Goal: Use online tool/utility: Utilize a website feature to perform a specific function

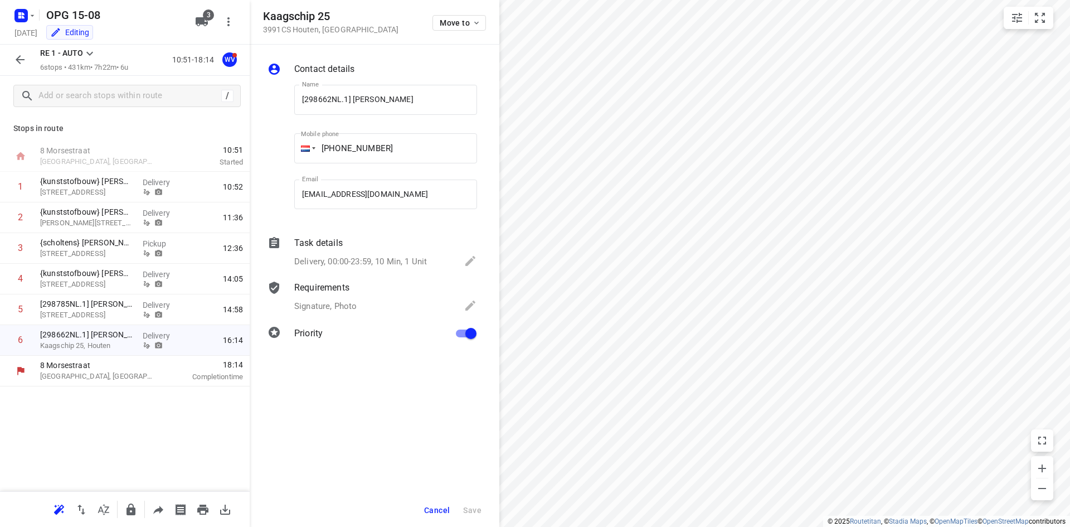
click at [166, 421] on div "Stops in [GEOGRAPHIC_DATA], [GEOGRAPHIC_DATA] 10:51 Started 1 {kunststofbouw} […" at bounding box center [125, 303] width 250 height 375
click at [1034, 19] on icon "small contained button group" at bounding box center [1039, 17] width 13 height 13
click at [20, 55] on icon "button" at bounding box center [19, 59] width 13 height 13
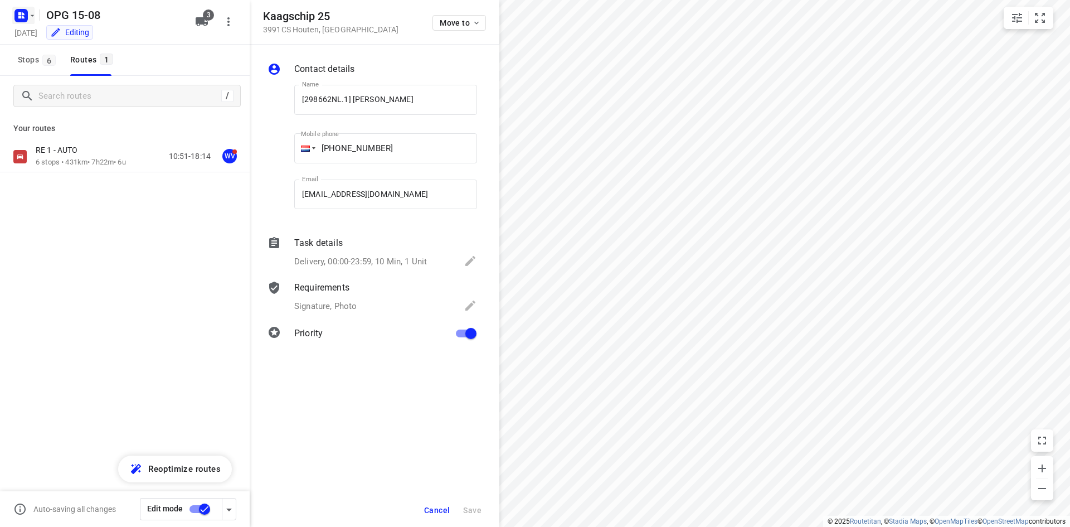
click at [33, 16] on icon "button" at bounding box center [32, 15] width 9 height 9
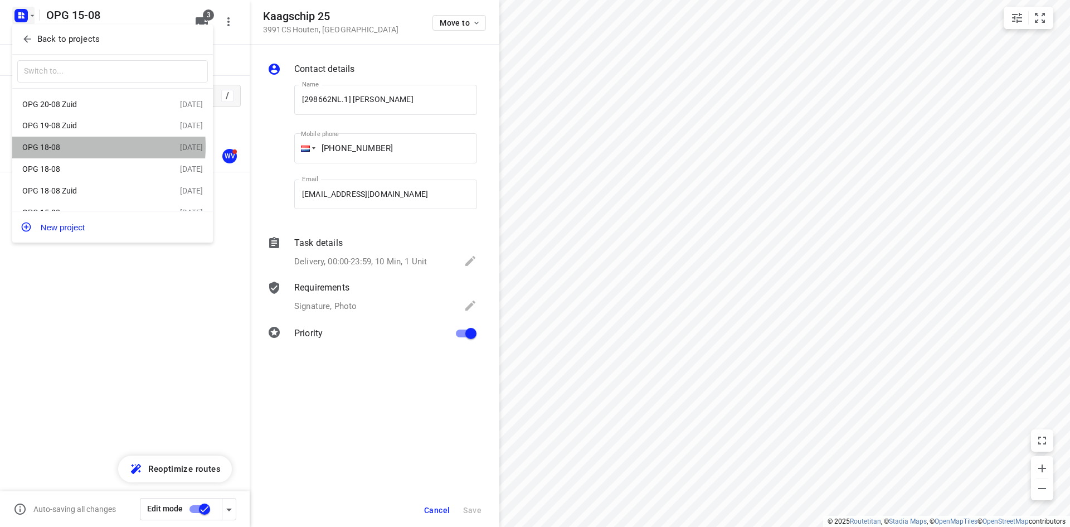
click at [63, 148] on div "OPG 18-08" at bounding box center [86, 147] width 128 height 9
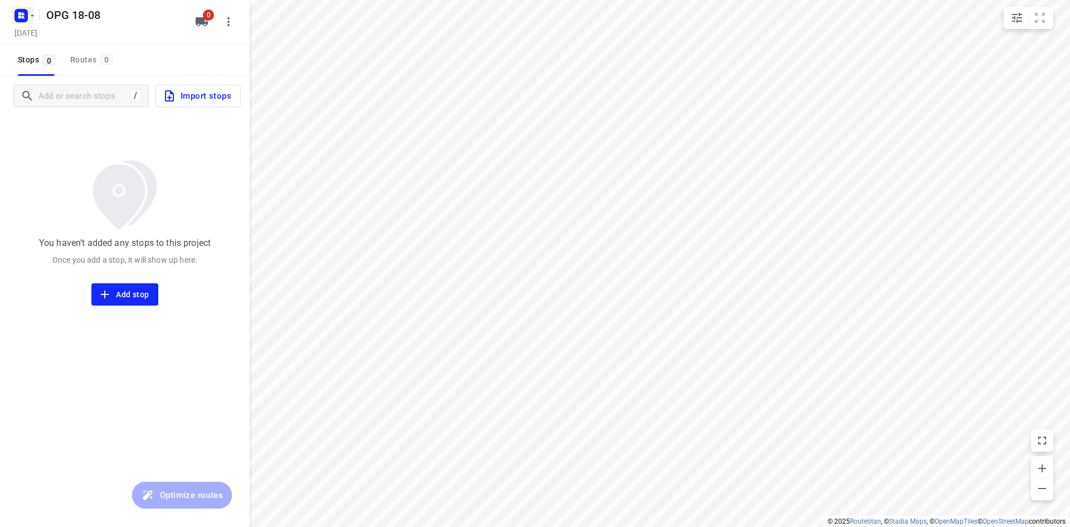
click at [31, 14] on icon "button" at bounding box center [32, 15] width 9 height 9
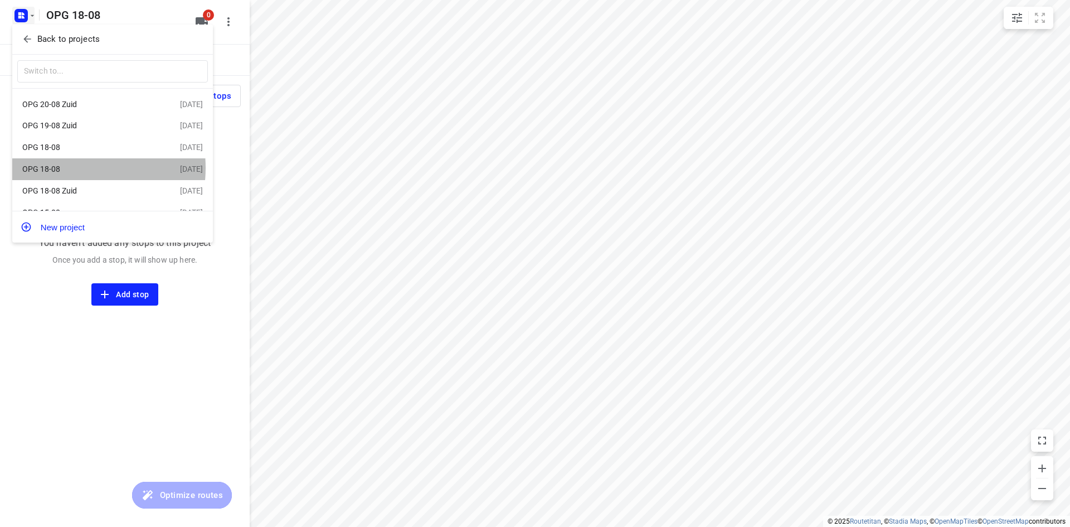
click at [65, 169] on div "OPG 18-08" at bounding box center [86, 168] width 128 height 9
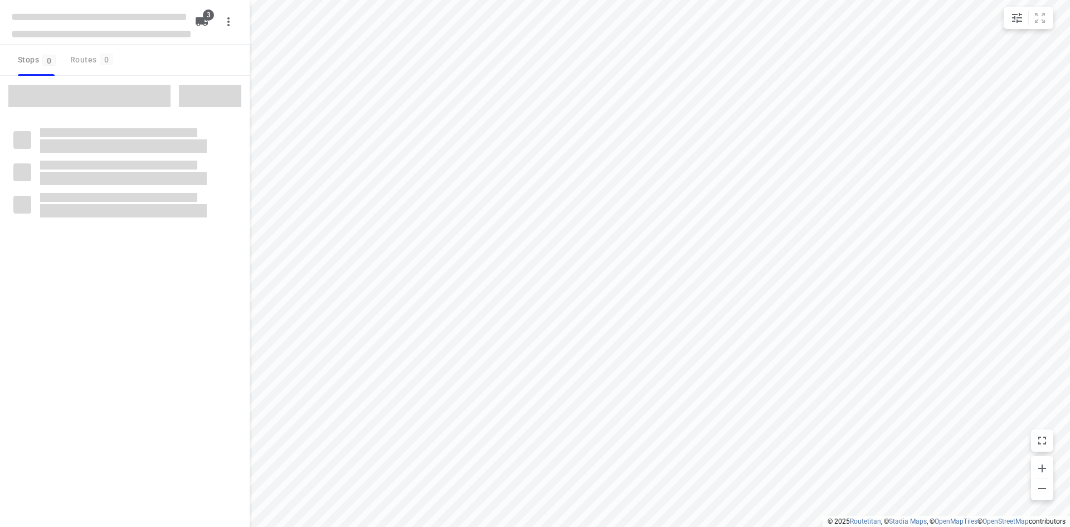
type input "distance"
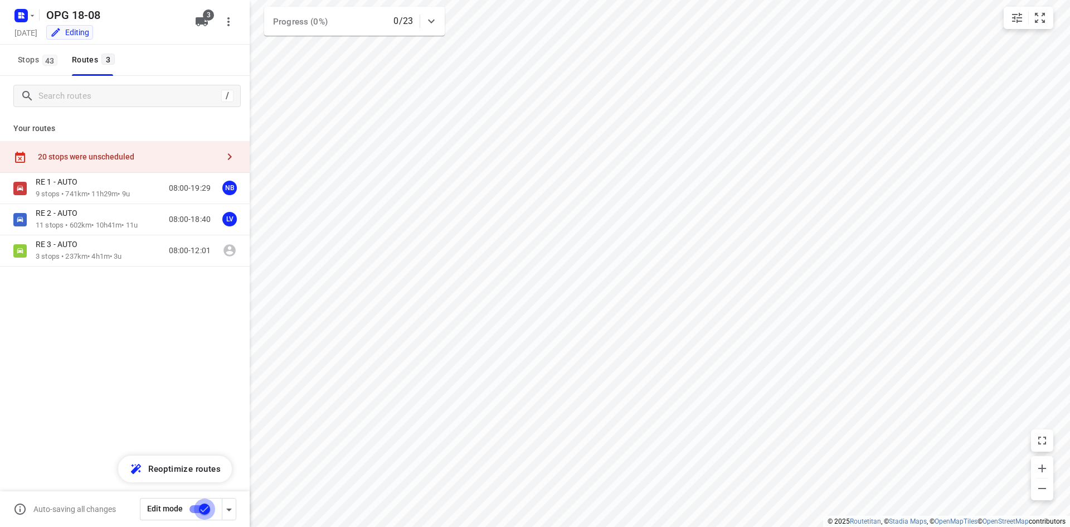
click at [196, 512] on input "checkbox" at bounding box center [205, 508] width 64 height 21
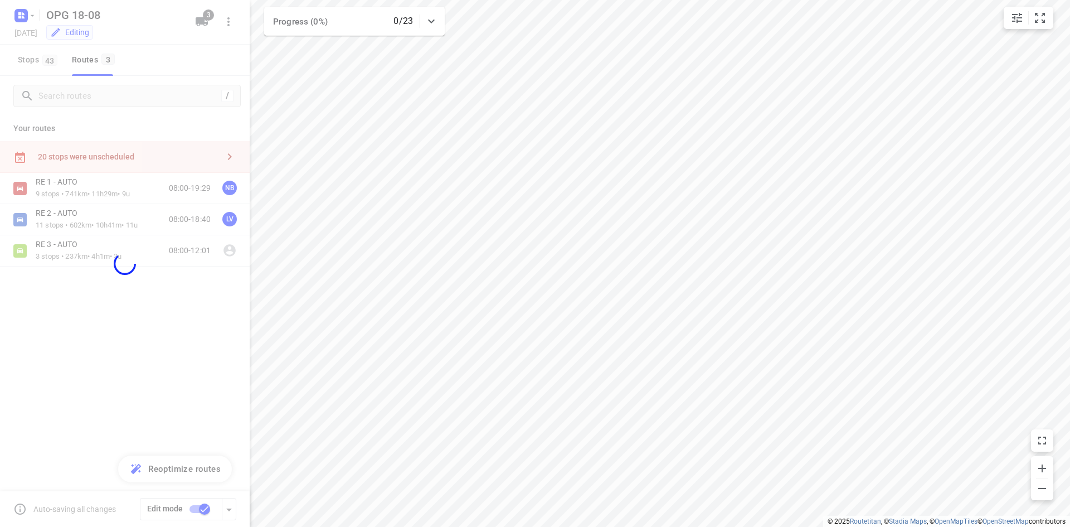
checkbox input "false"
